Goal: Task Accomplishment & Management: Manage account settings

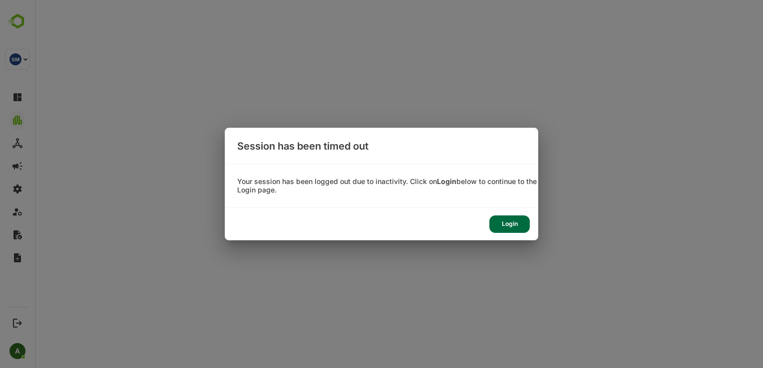
click at [514, 228] on div "Login" at bounding box center [509, 224] width 40 height 17
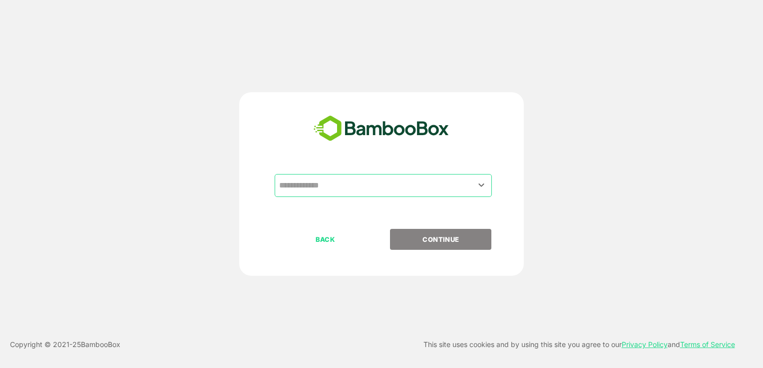
click at [390, 195] on input "text" at bounding box center [382, 185] width 213 height 19
click at [483, 187] on icon "Open" at bounding box center [481, 185] width 12 height 12
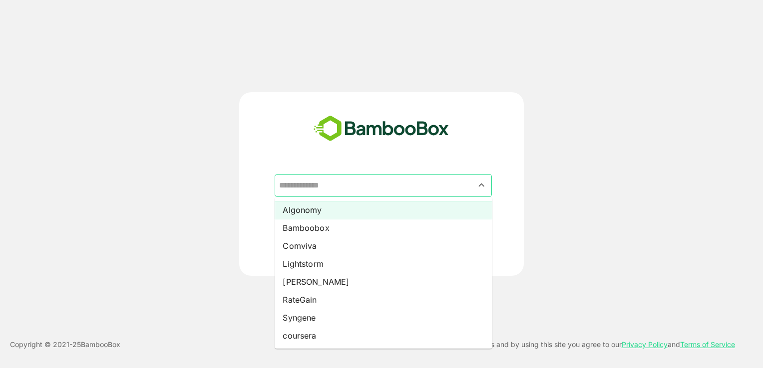
click at [412, 206] on li "Algonomy" at bounding box center [383, 210] width 217 height 18
type input "********"
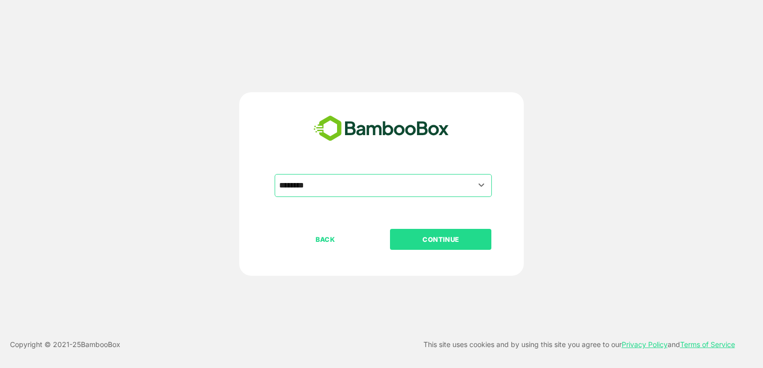
click at [440, 246] on button "CONTINUE" at bounding box center [440, 239] width 101 height 21
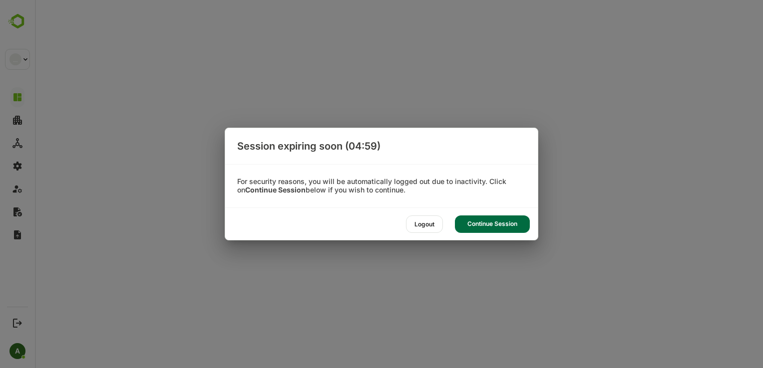
click at [486, 223] on div "Continue Session" at bounding box center [492, 224] width 75 height 17
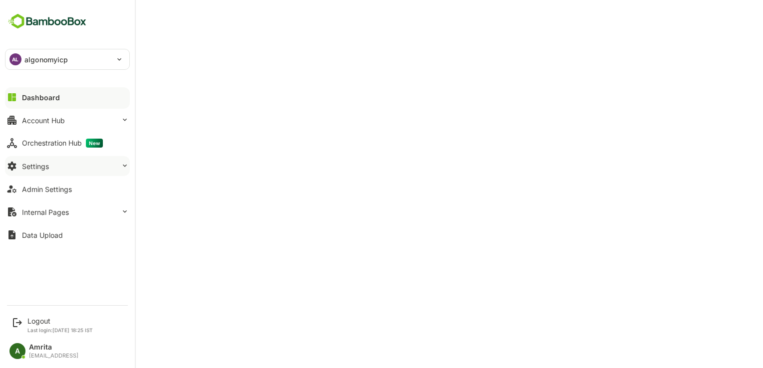
click at [54, 169] on button "Settings" at bounding box center [67, 166] width 125 height 20
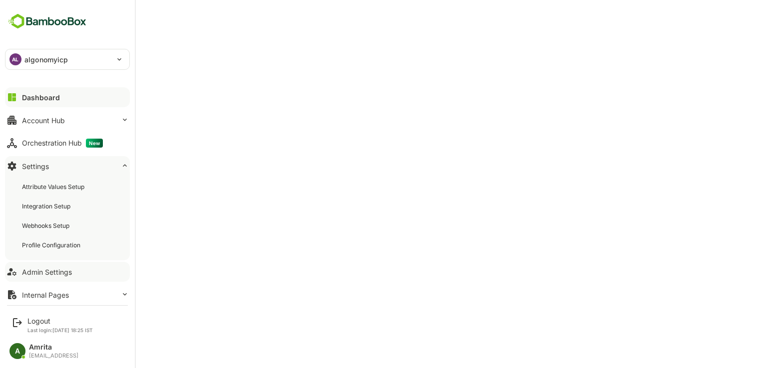
click at [71, 264] on button "Admin Settings" at bounding box center [67, 272] width 125 height 20
